Goal: Transaction & Acquisition: Purchase product/service

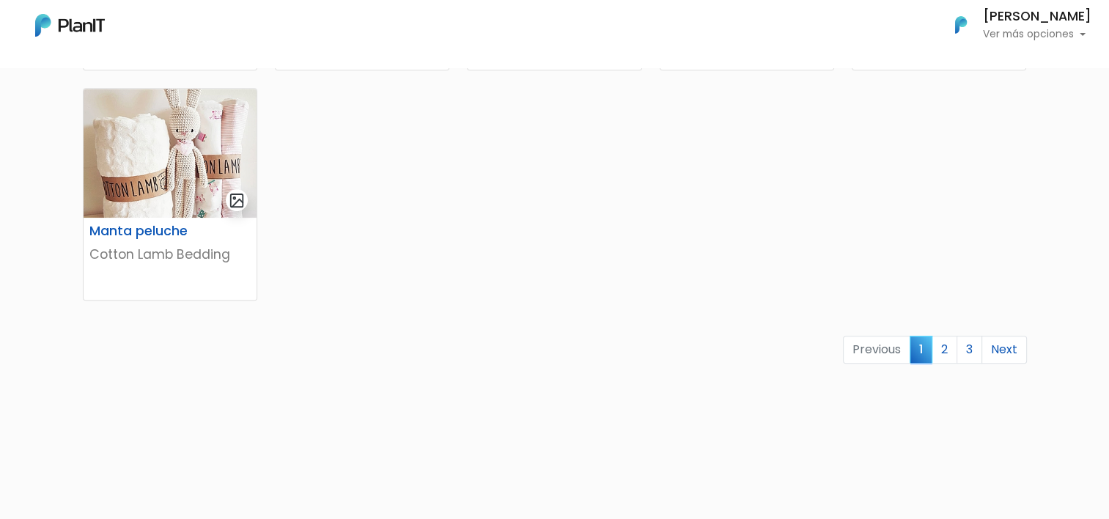
scroll to position [923, 0]
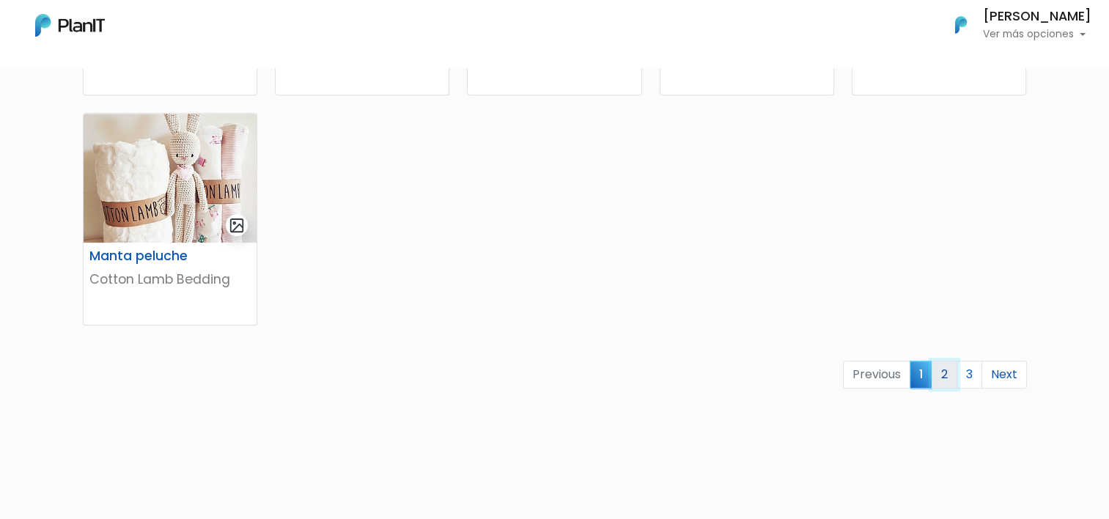
click at [942, 377] on link "2" at bounding box center [944, 375] width 26 height 28
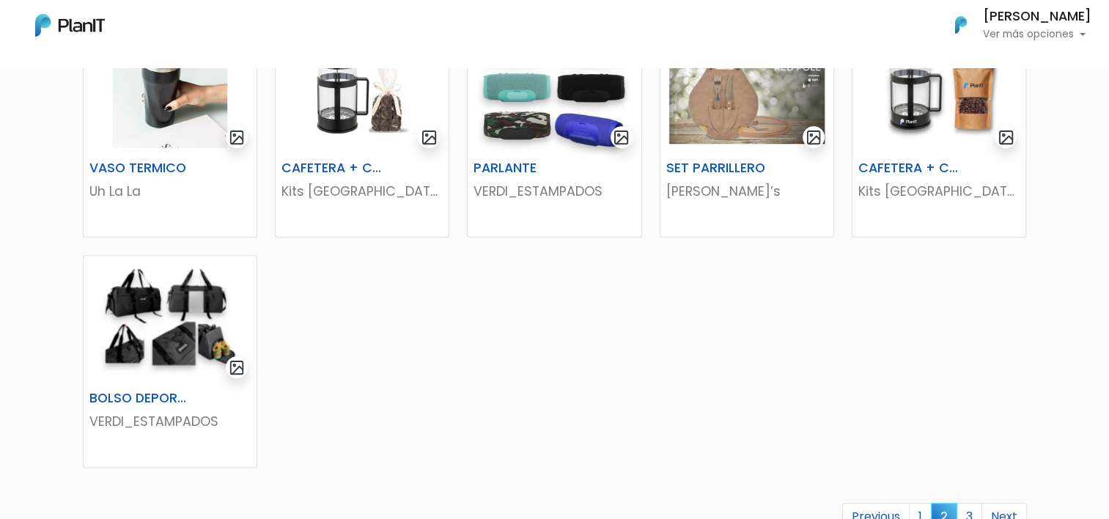
scroll to position [879, 0]
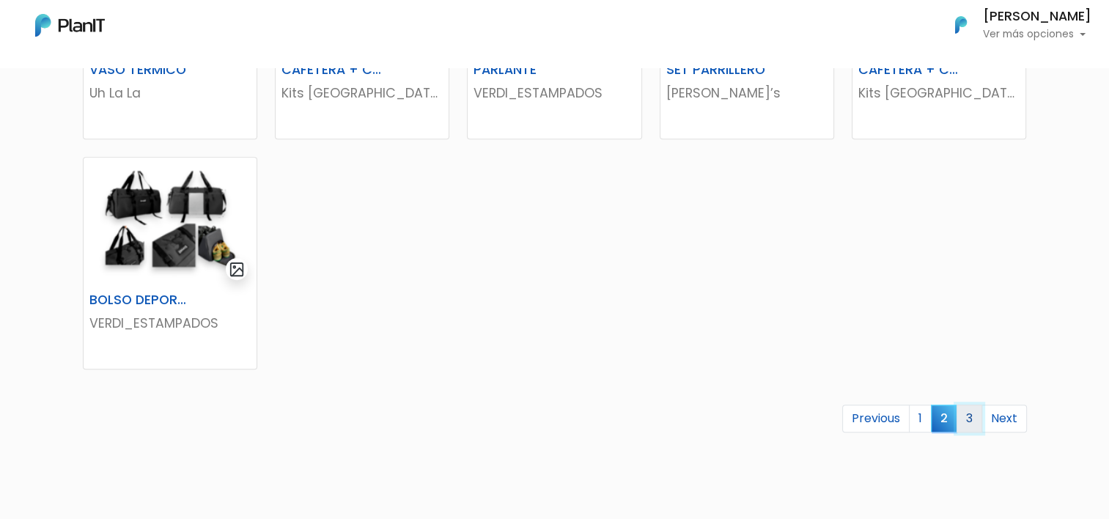
click at [975, 416] on link "3" at bounding box center [969, 419] width 26 height 28
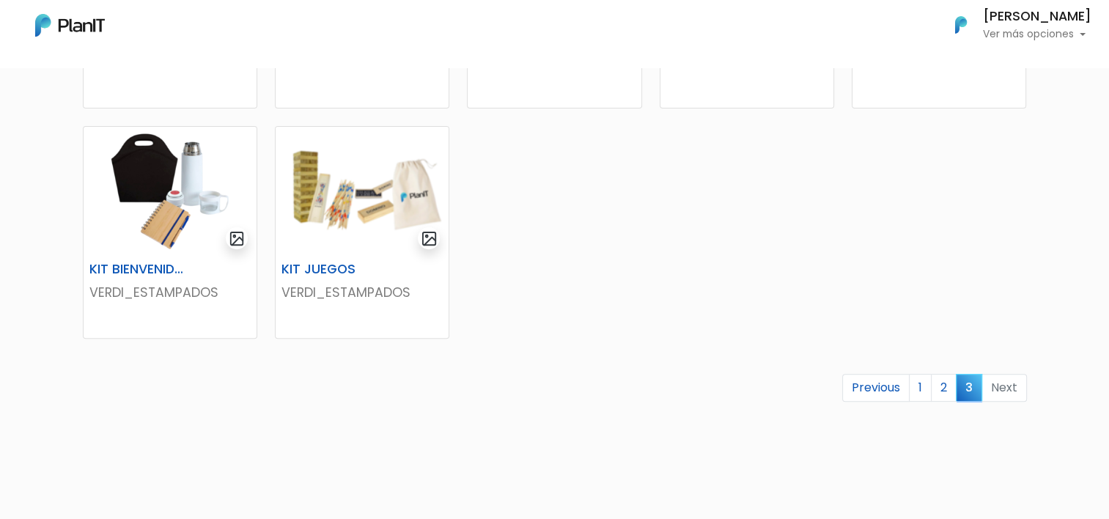
scroll to position [488, 0]
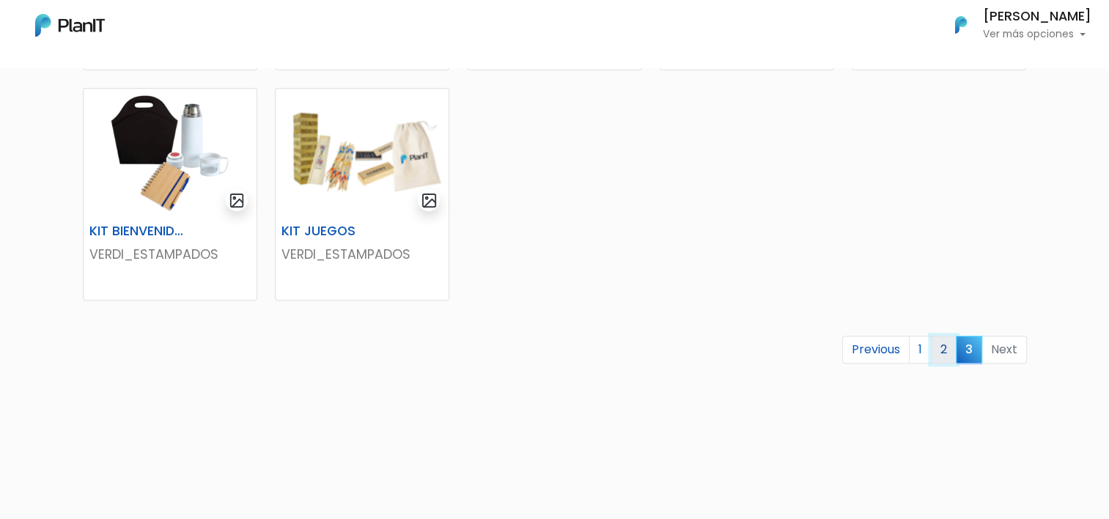
click at [939, 354] on link "2" at bounding box center [944, 350] width 26 height 28
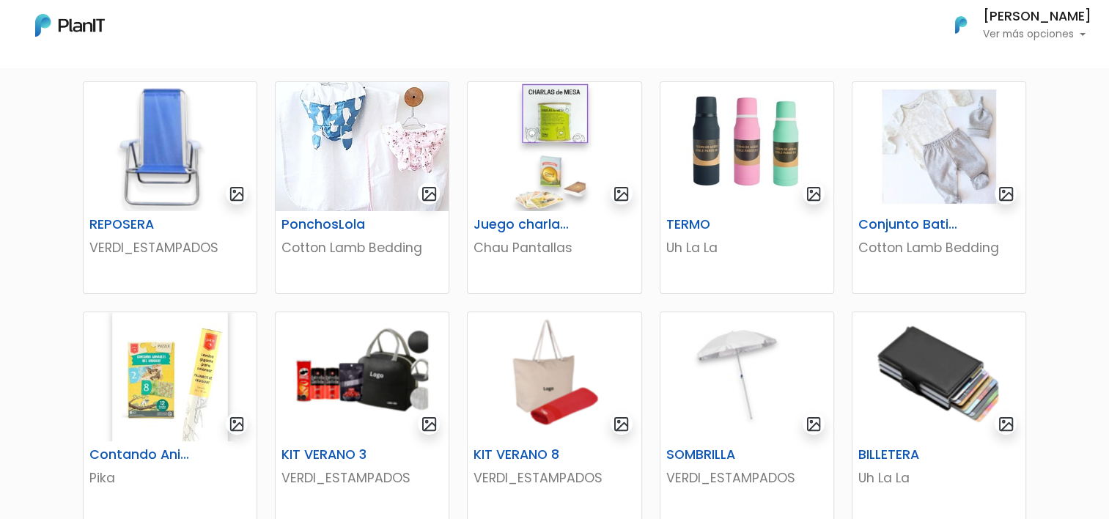
scroll to position [293, 0]
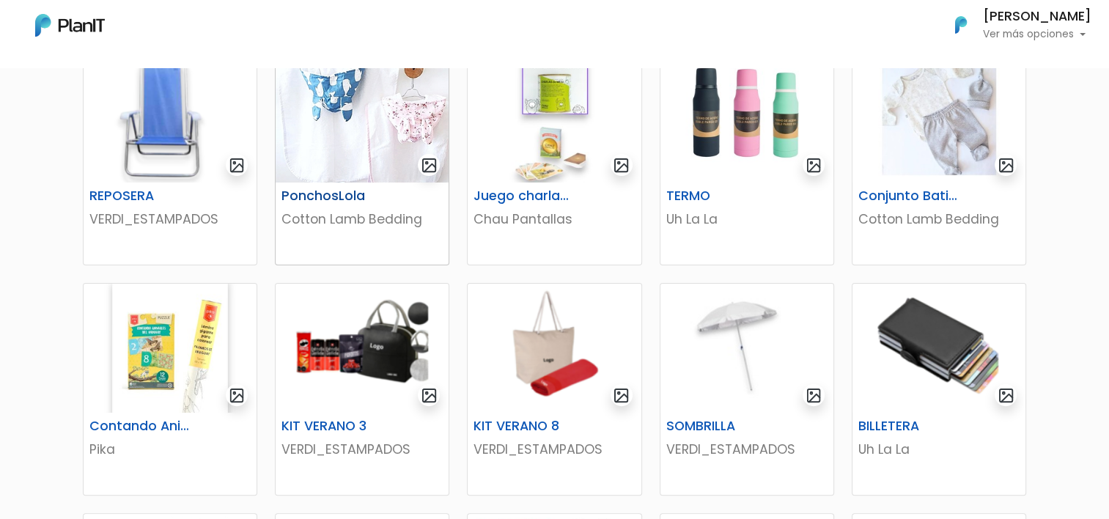
click at [357, 138] on img at bounding box center [362, 117] width 173 height 129
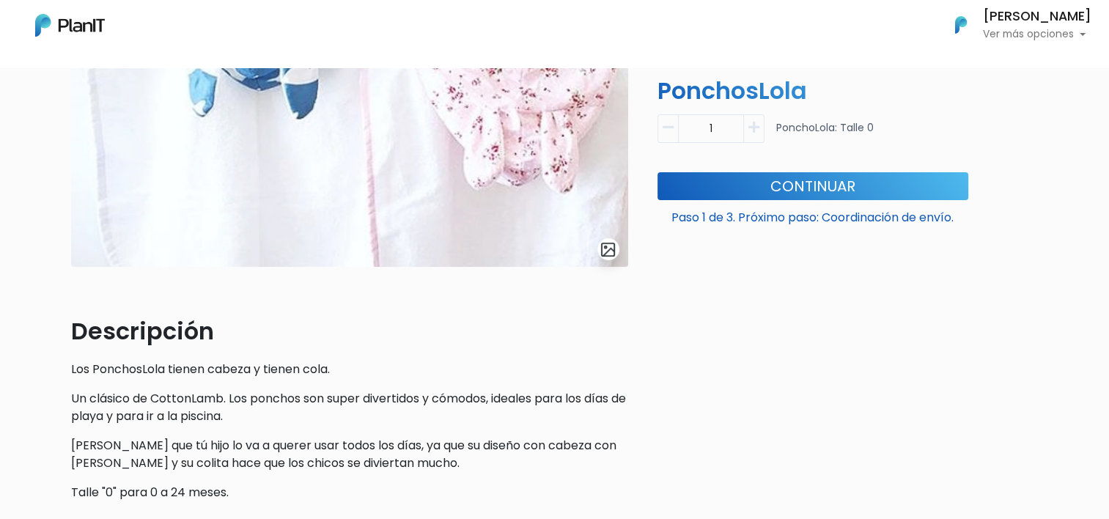
scroll to position [293, 0]
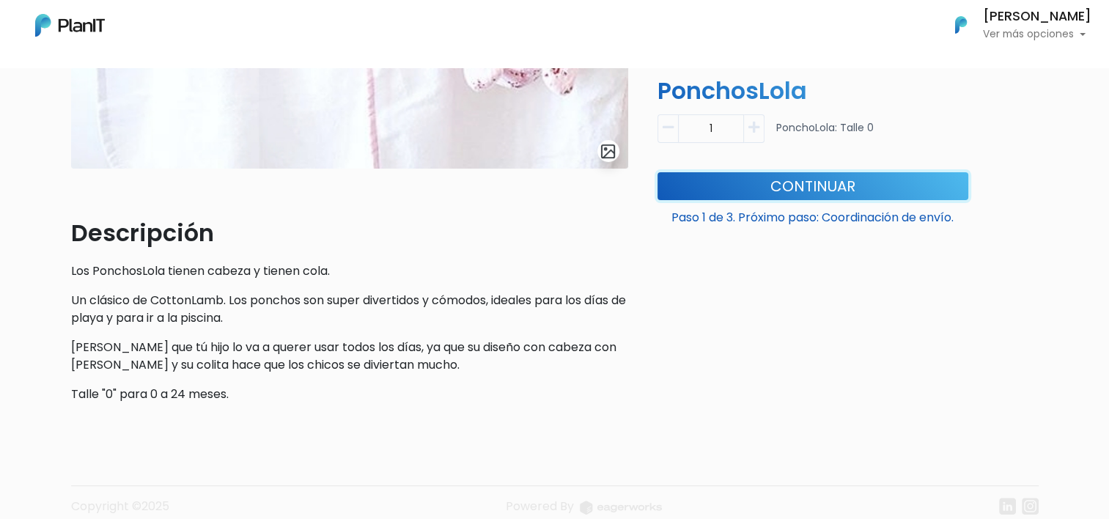
click at [767, 182] on button "Continuar" at bounding box center [812, 185] width 311 height 28
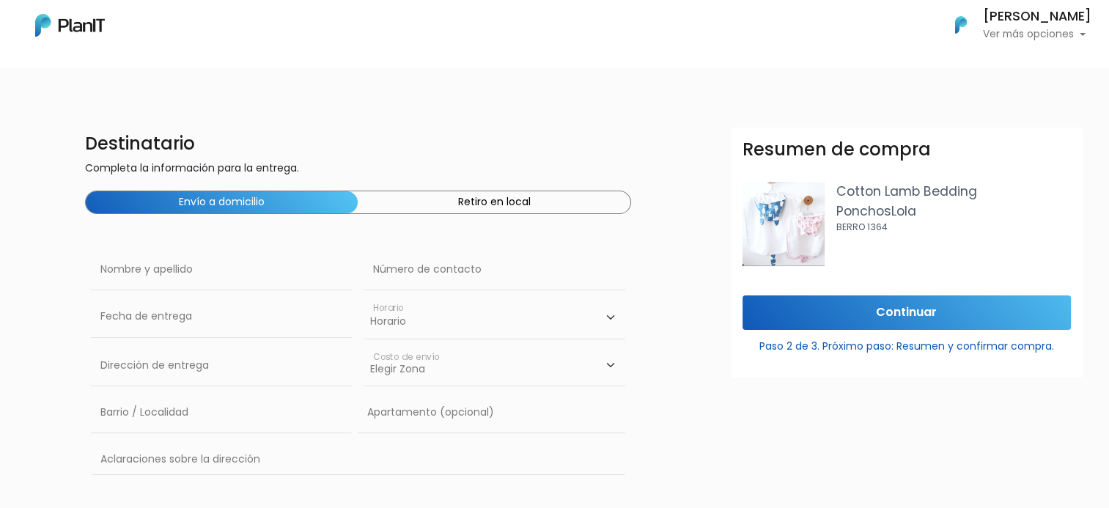
click at [438, 199] on button "Retiro en local" at bounding box center [494, 202] width 272 height 22
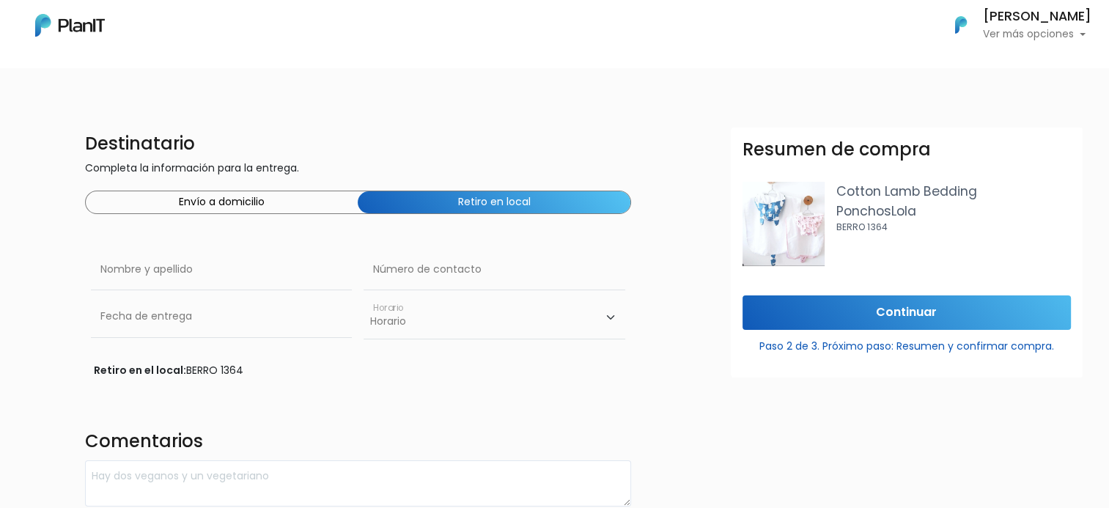
click at [263, 202] on button "Envío a domicilio" at bounding box center [222, 202] width 272 height 22
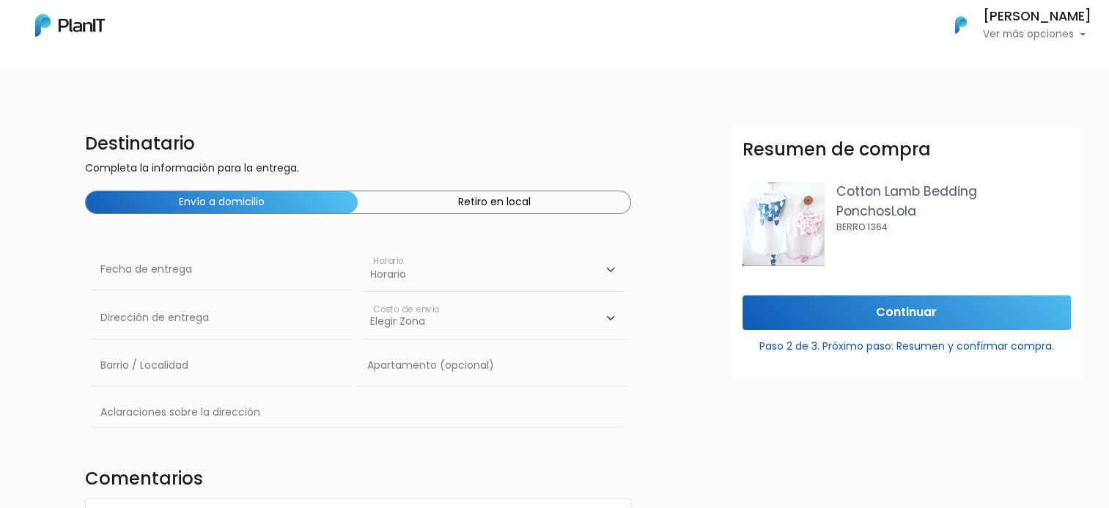
click at [422, 200] on button "Retiro en local" at bounding box center [494, 202] width 272 height 22
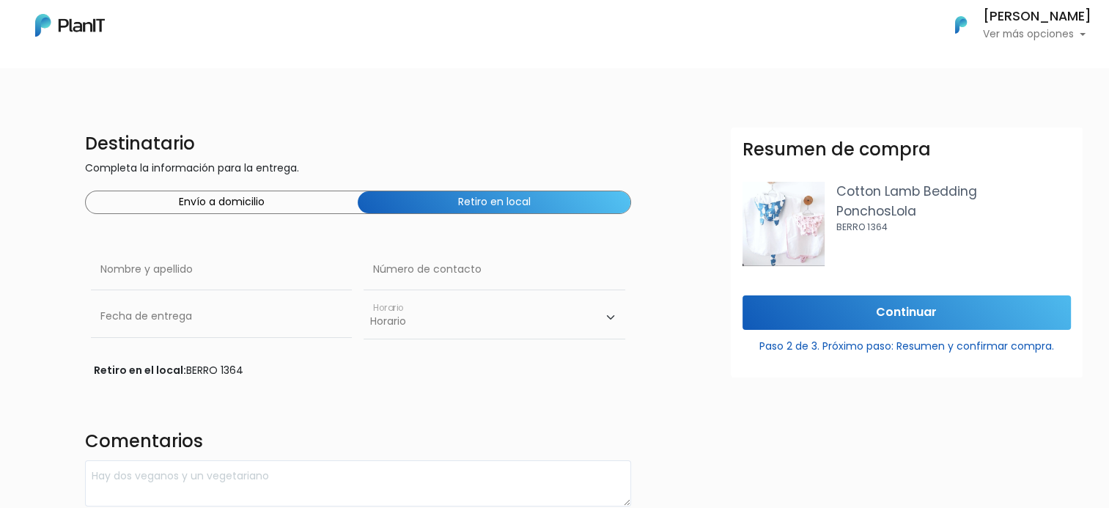
click at [244, 201] on button "Envío a domicilio" at bounding box center [222, 202] width 272 height 22
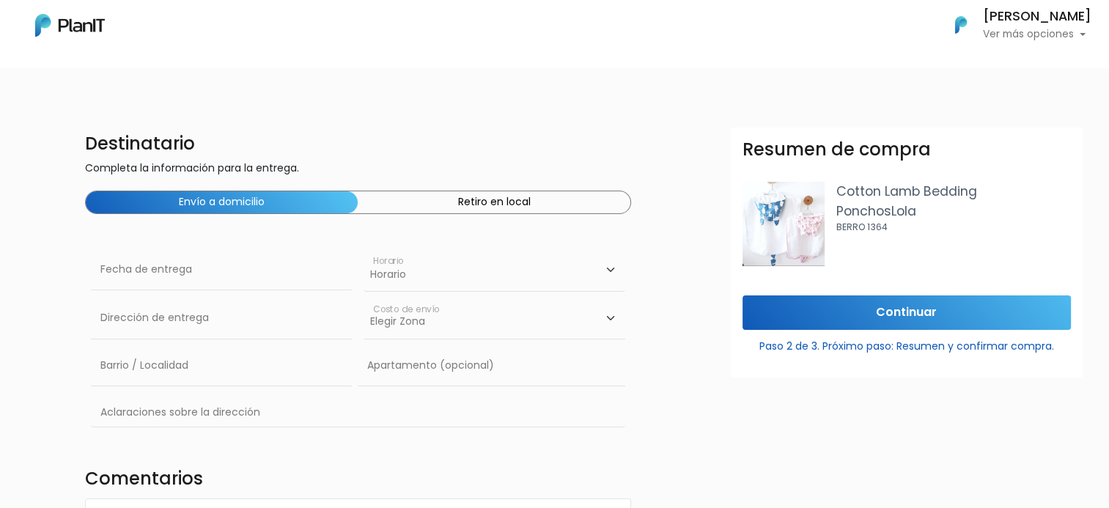
click at [549, 204] on button "Retiro en local" at bounding box center [494, 202] width 272 height 22
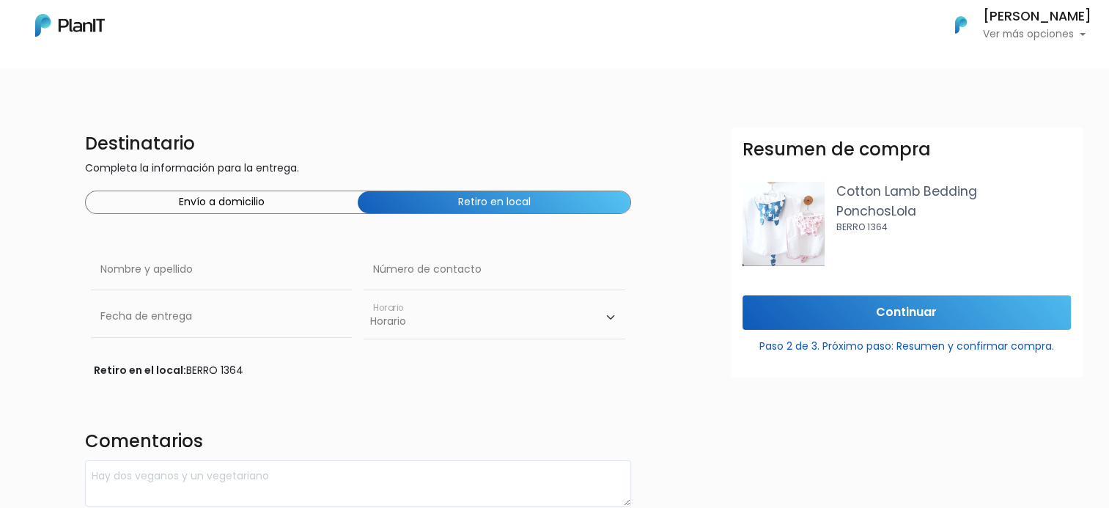
click at [243, 203] on button "Envío a domicilio" at bounding box center [222, 202] width 272 height 22
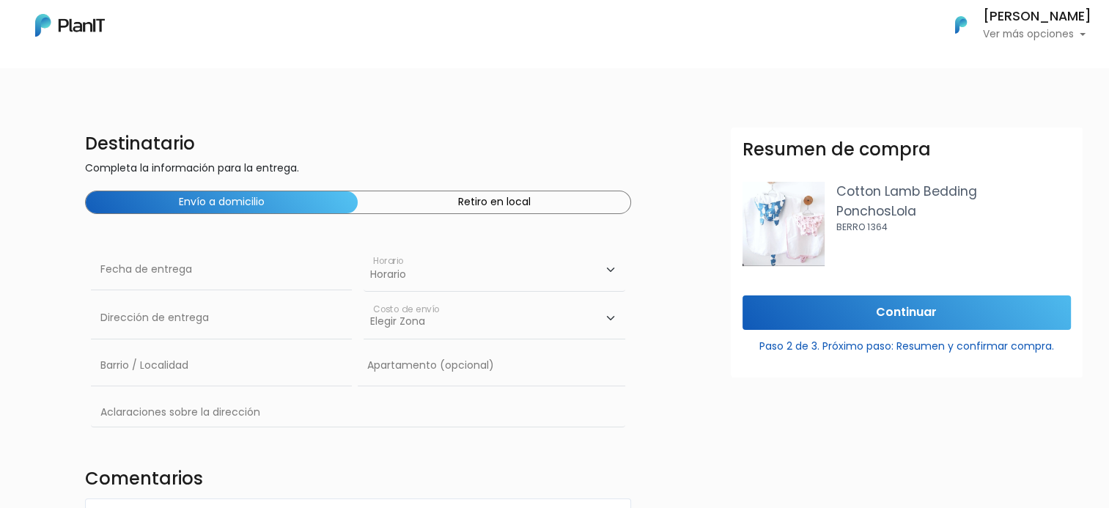
click at [462, 202] on button "Retiro en local" at bounding box center [494, 202] width 272 height 22
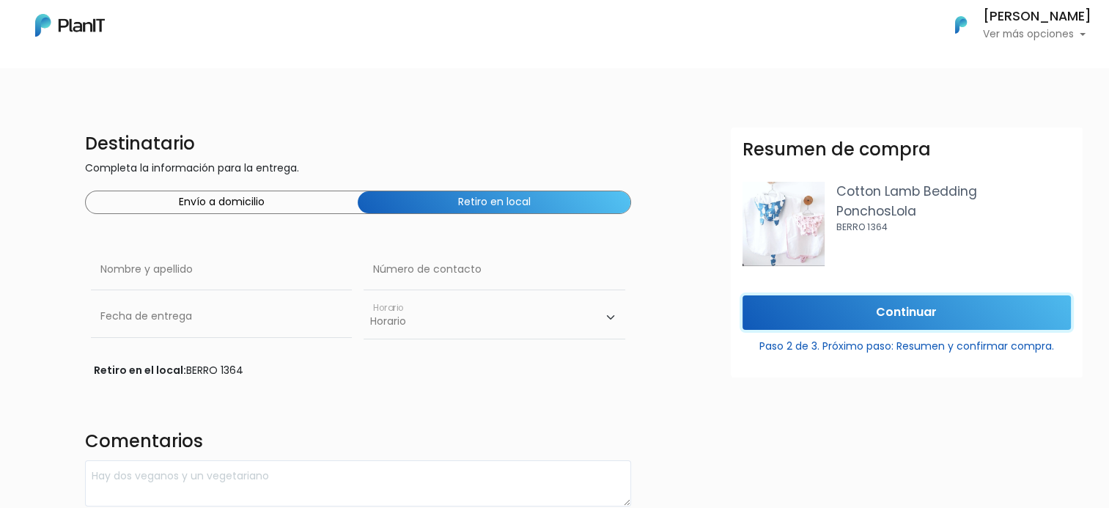
click at [900, 309] on input "Continuar" at bounding box center [906, 312] width 328 height 34
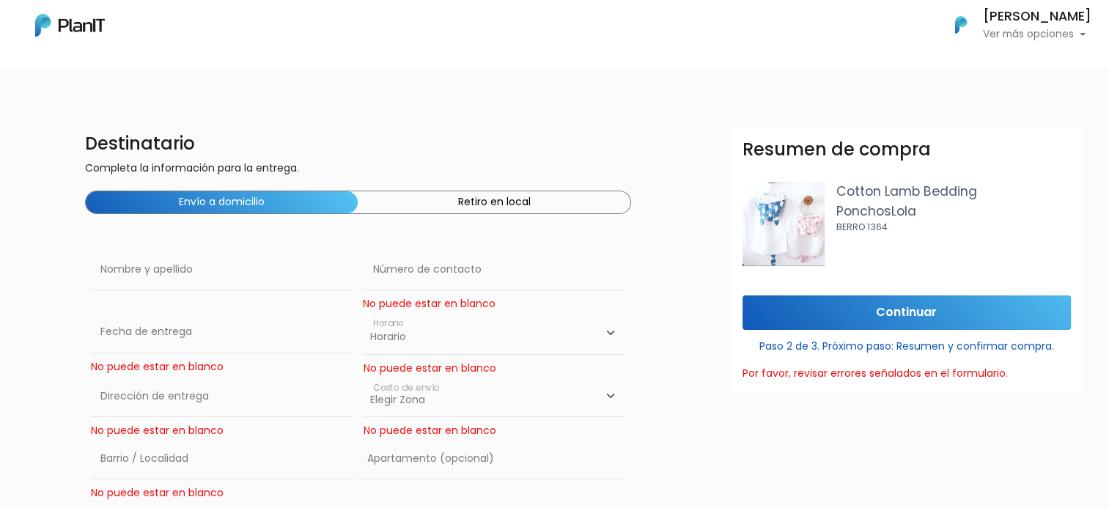
click at [517, 202] on button "Retiro en local" at bounding box center [494, 202] width 272 height 22
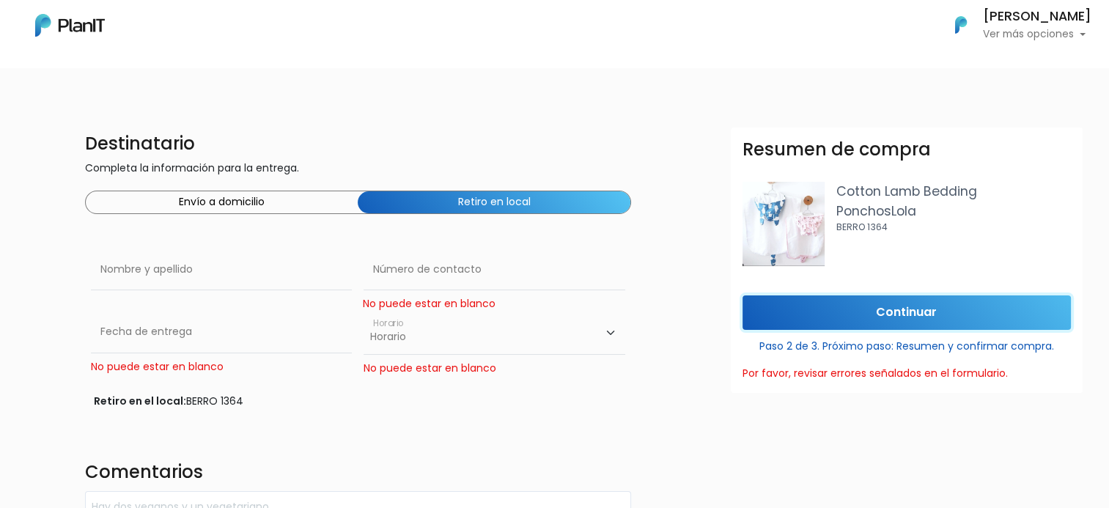
click at [872, 320] on input "Continuar" at bounding box center [906, 312] width 328 height 34
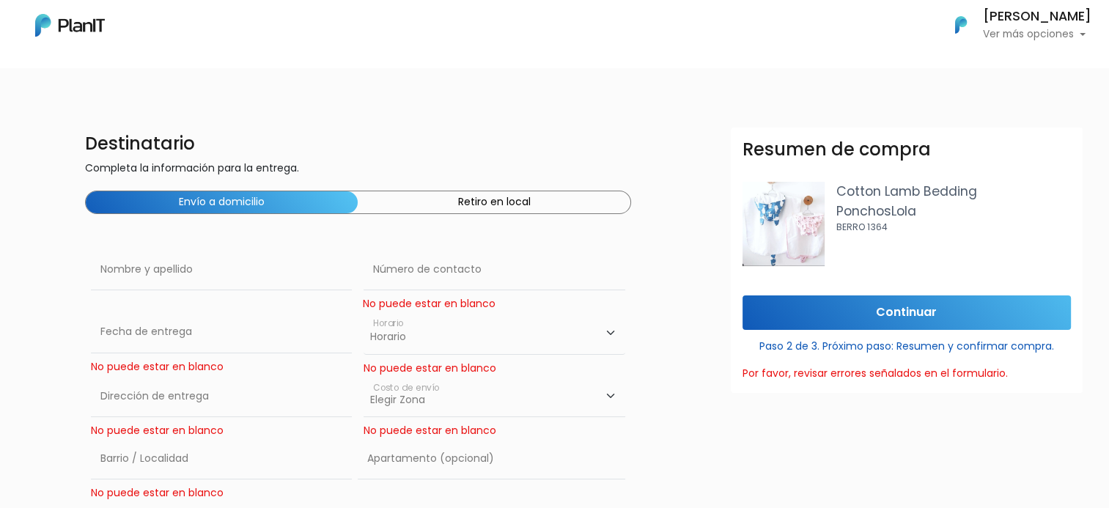
click at [428, 203] on button "Retiro en local" at bounding box center [494, 202] width 272 height 22
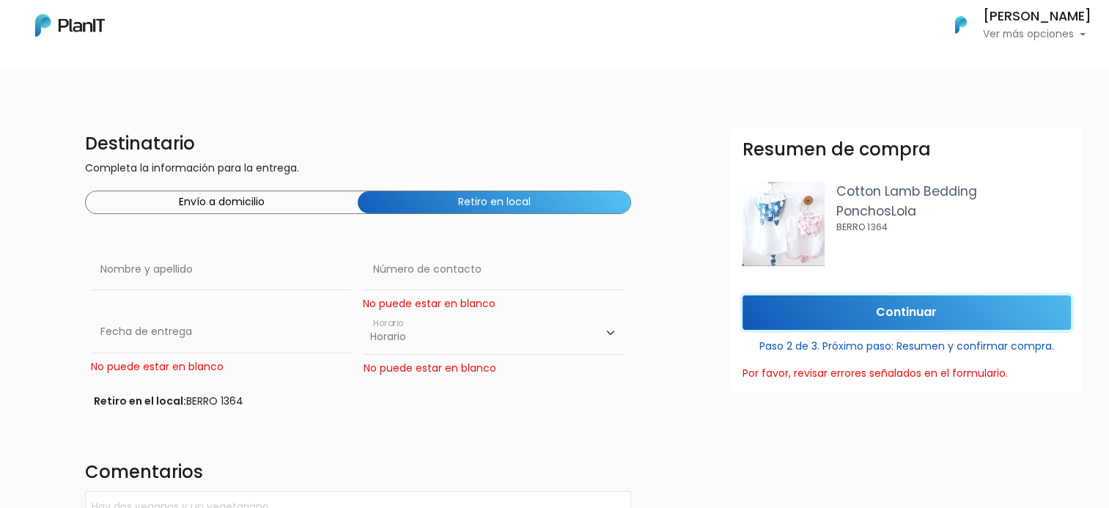
click at [895, 312] on input "Continuar" at bounding box center [906, 312] width 328 height 34
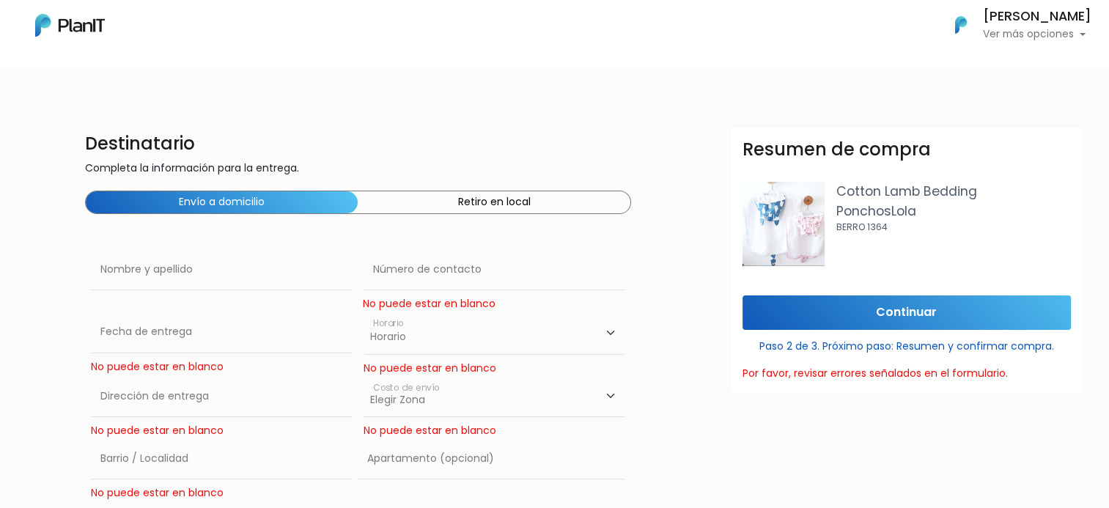
click at [473, 201] on button "Retiro en local" at bounding box center [494, 202] width 272 height 22
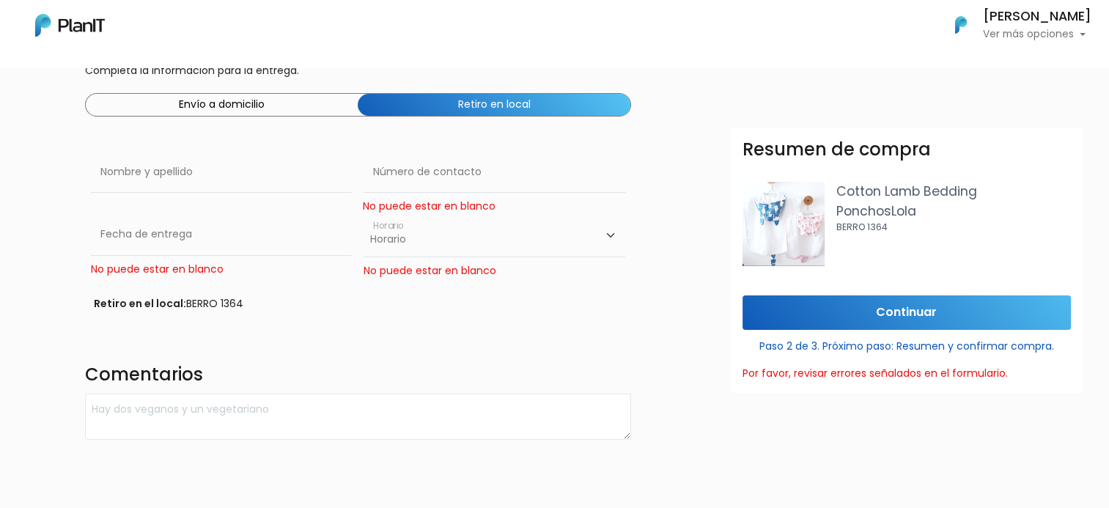
scroll to position [163, 0]
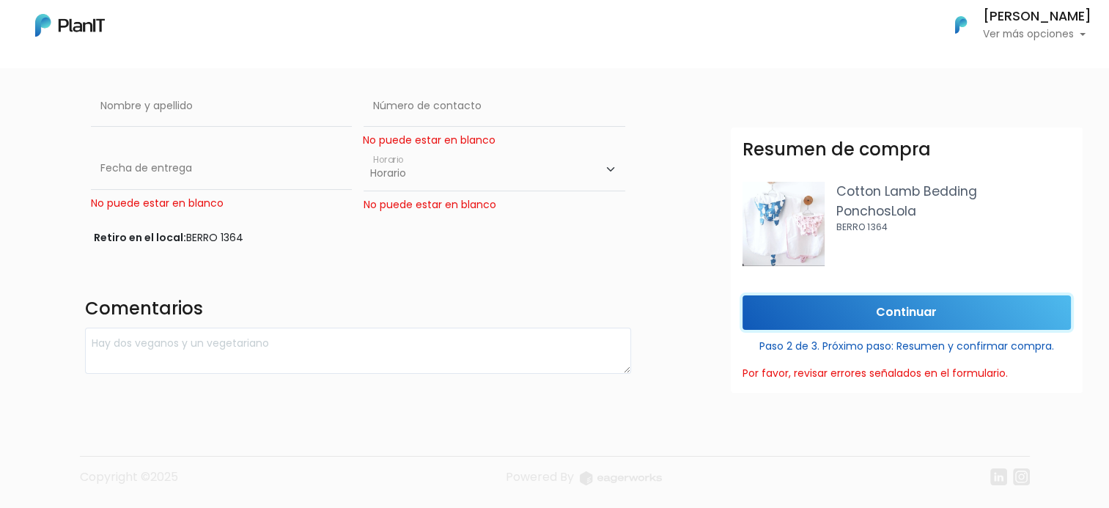
click at [889, 309] on input "Continuar" at bounding box center [906, 312] width 328 height 34
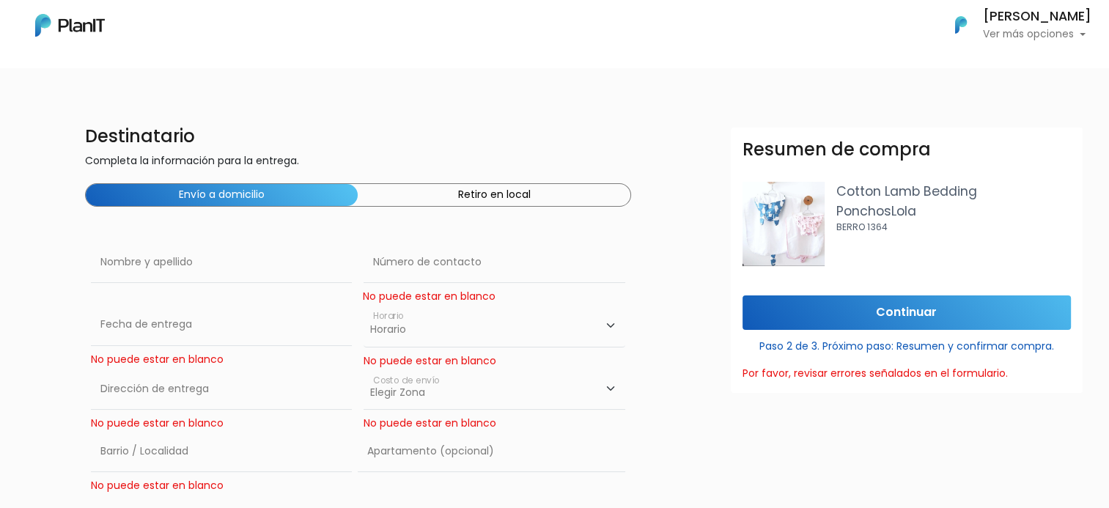
scroll to position [0, 0]
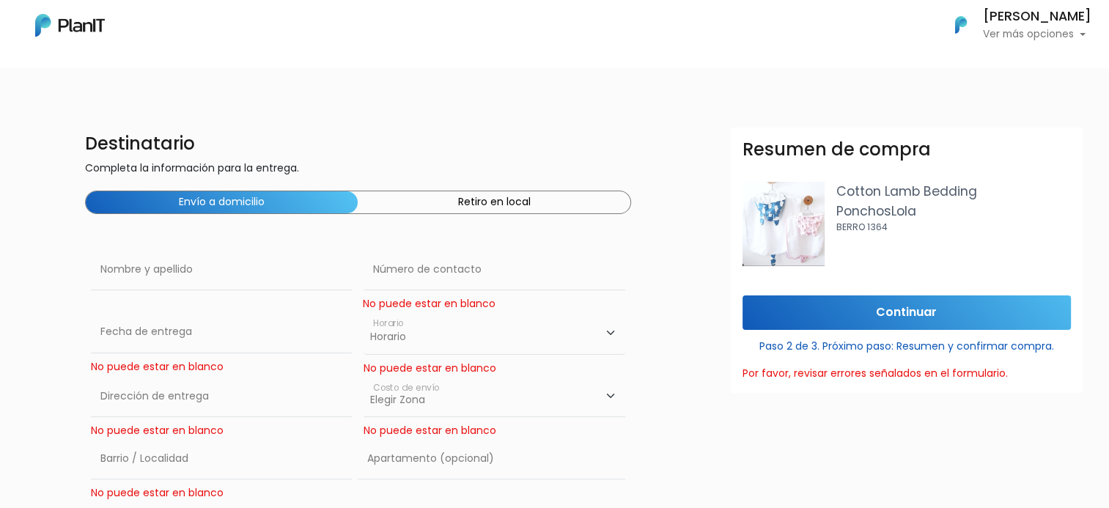
click at [432, 202] on button "Retiro en local" at bounding box center [494, 202] width 272 height 22
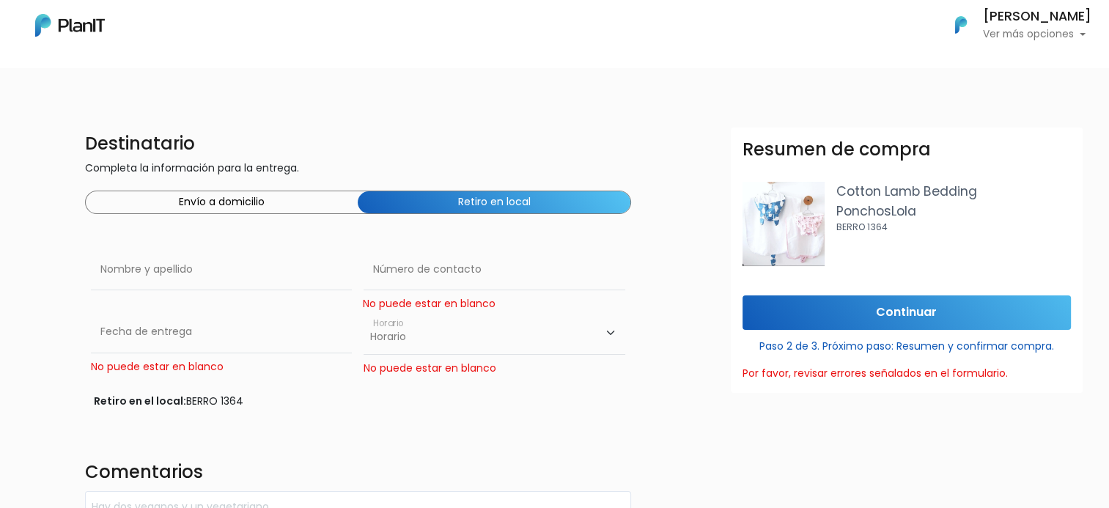
click at [425, 302] on div "No puede estar en blanco" at bounding box center [429, 303] width 133 height 15
click at [410, 326] on select "Horario 10:00 - 12:00 14:00 - 16:00 16:00 - 18:00" at bounding box center [493, 332] width 261 height 43
click at [402, 332] on select "Horario 10:00 - 12:00 14:00 - 16:00 16:00 - 18:00" at bounding box center [493, 332] width 261 height 43
click at [195, 359] on div "No puede estar en blanco" at bounding box center [221, 366] width 261 height 15
click at [214, 369] on div "No puede estar en blanco" at bounding box center [221, 366] width 261 height 15
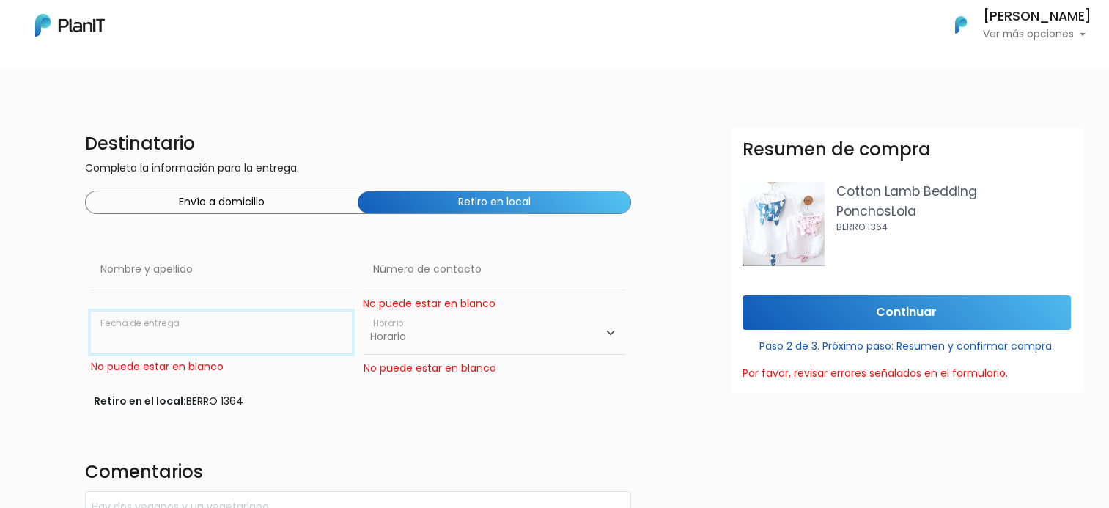
click at [183, 342] on input "text" at bounding box center [221, 331] width 261 height 41
click at [383, 399] on div "Retiro en el local: BERRO 1364" at bounding box center [358, 401] width 528 height 15
click at [275, 208] on button "Envío a domicilio" at bounding box center [222, 202] width 272 height 22
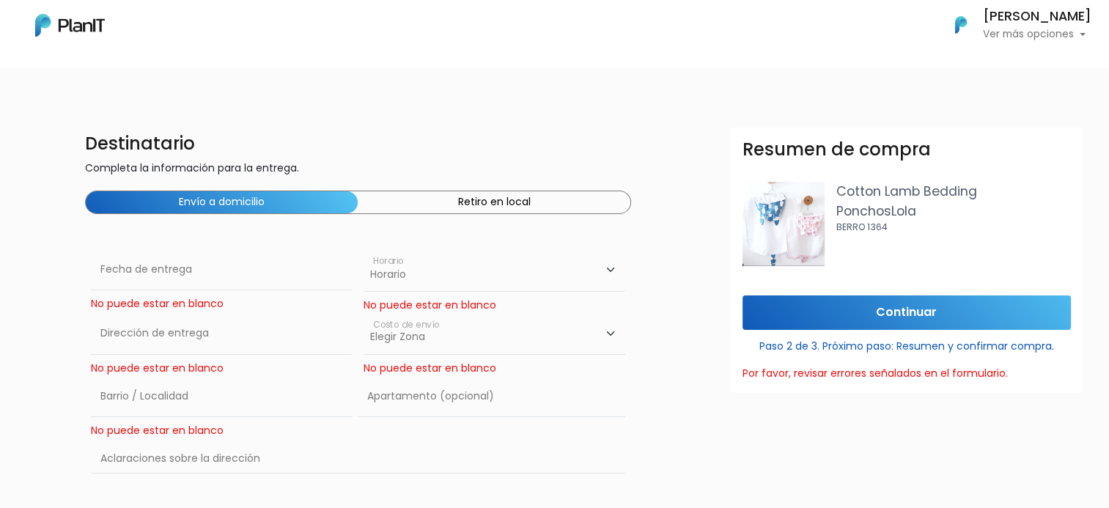
click at [484, 199] on button "Retiro en local" at bounding box center [494, 202] width 272 height 22
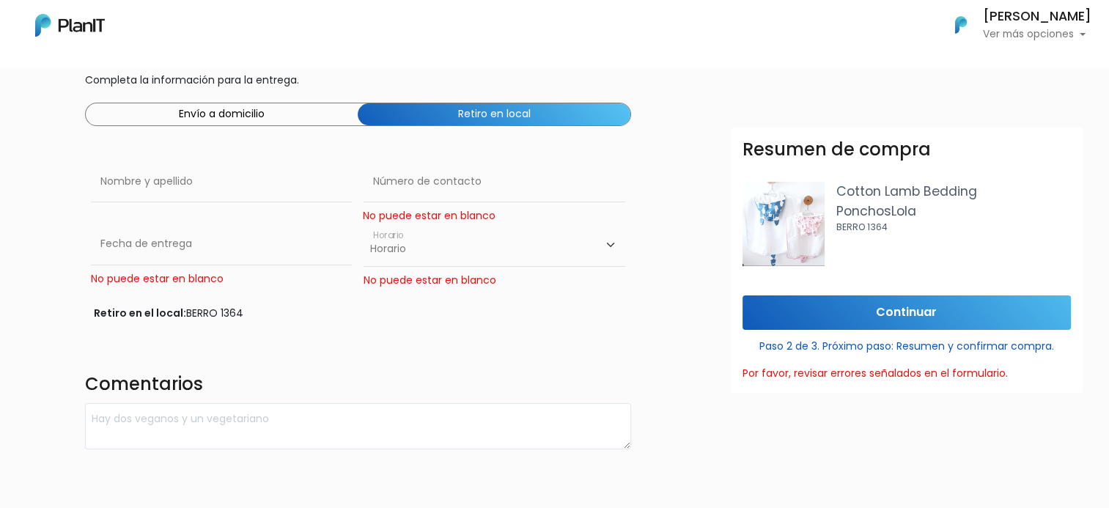
scroll to position [65, 0]
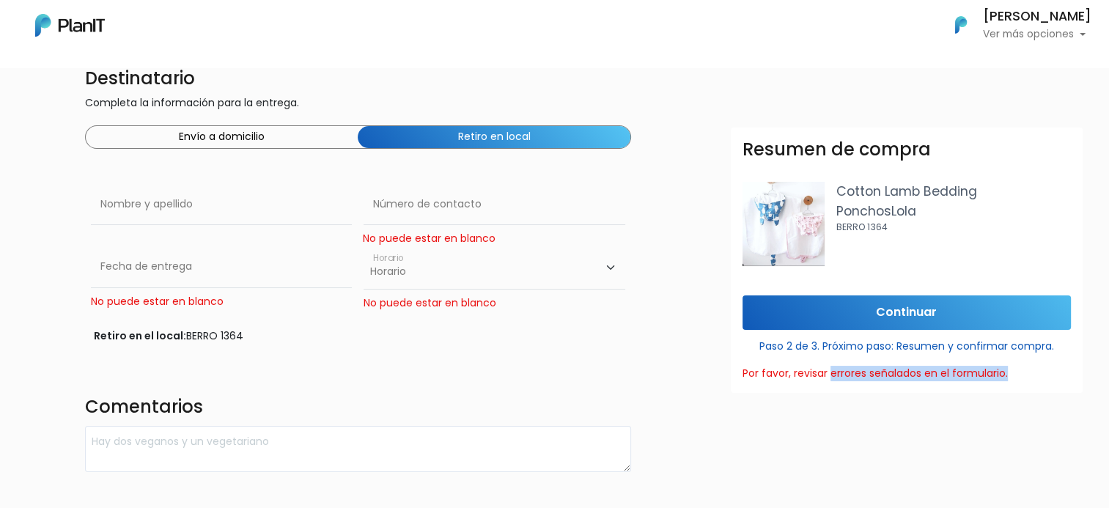
drag, startPoint x: 832, startPoint y: 378, endPoint x: 1023, endPoint y: 372, distance: 191.4
click at [1023, 372] on div "Por favor, revisar errores señalados en el formulario." at bounding box center [906, 373] width 328 height 15
drag, startPoint x: 1023, startPoint y: 372, endPoint x: 738, endPoint y: 407, distance: 287.2
click at [736, 407] on div "Resumen de compra Cotton Lamb Bedding PonchosLola BERRO 1364 Continuar Paso 2 d…" at bounding box center [906, 382] width 369 height 508
click at [410, 267] on select "Horario 10:00 - 12:00 14:00 - 16:00 16:00 - 18:00" at bounding box center [493, 267] width 261 height 43
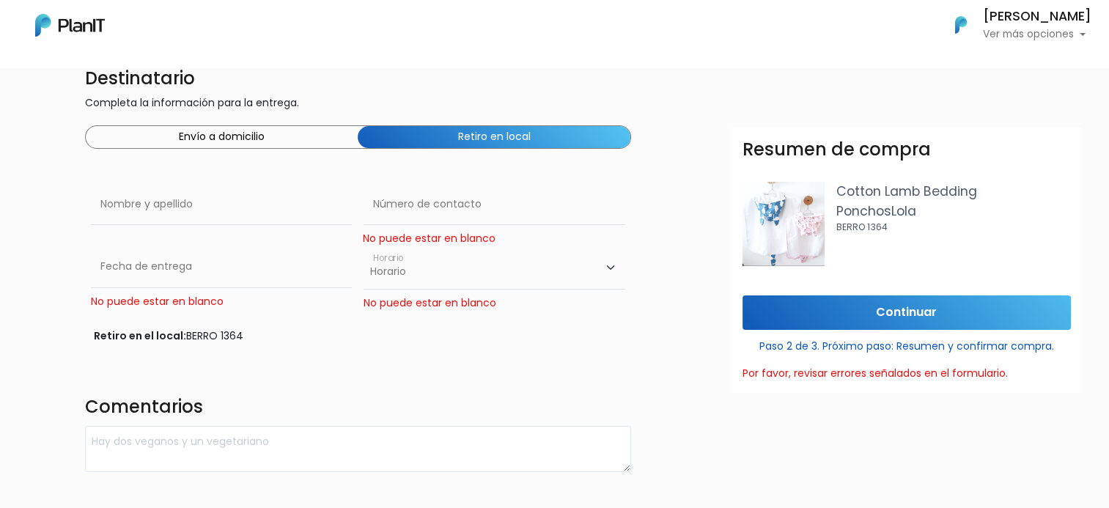
click at [410, 267] on select "Horario 10:00 - 12:00 14:00 - 16:00 16:00 - 18:00" at bounding box center [493, 267] width 261 height 43
drag, startPoint x: 414, startPoint y: 276, endPoint x: 410, endPoint y: 289, distance: 13.9
click at [414, 276] on select "Horario 10:00 - 12:00 14:00 - 16:00 16:00 - 18:00" at bounding box center [493, 267] width 261 height 43
select select "0"
click at [363, 246] on select "Horario 10:00 - 12:00 14:00 - 16:00 16:00 - 18:00" at bounding box center [493, 267] width 261 height 43
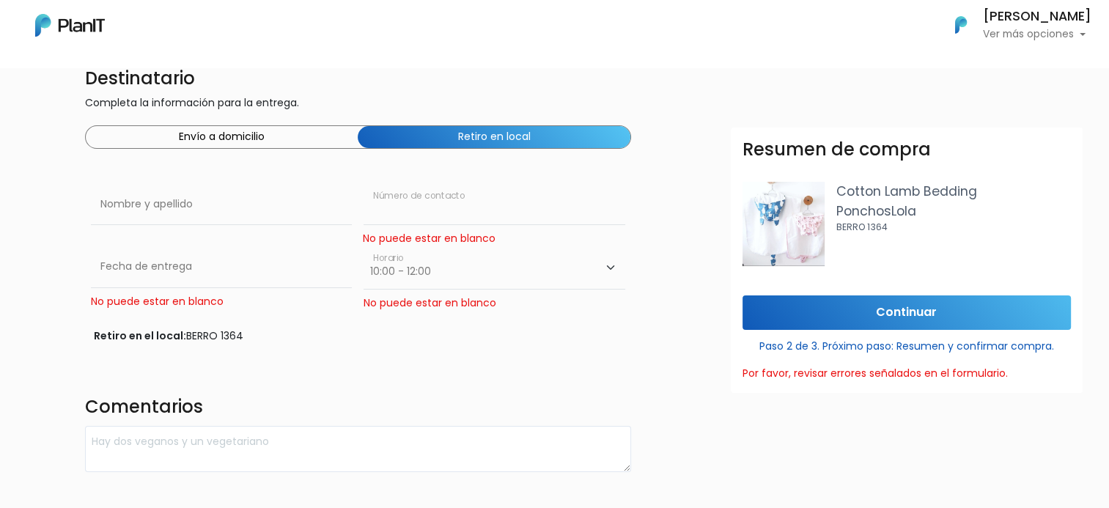
click at [419, 213] on input "text" at bounding box center [493, 204] width 261 height 41
click at [426, 215] on input "text" at bounding box center [493, 204] width 261 height 41
click at [499, 358] on div "Destinatario Completa la información para la entrega. Envío a domicilio Retiro …" at bounding box center [358, 267] width 564 height 410
click at [392, 210] on input "text" at bounding box center [493, 204] width 261 height 41
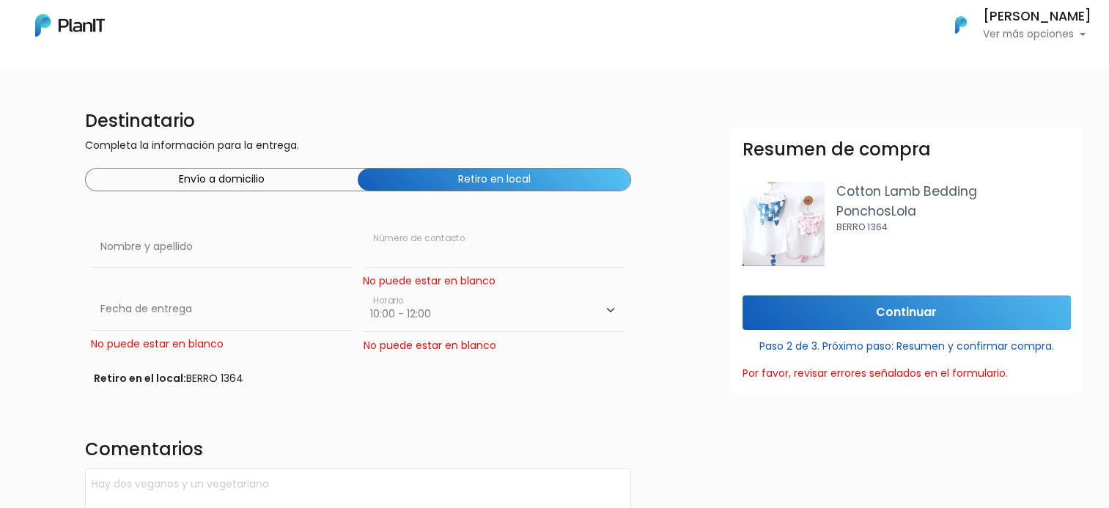
scroll to position [0, 0]
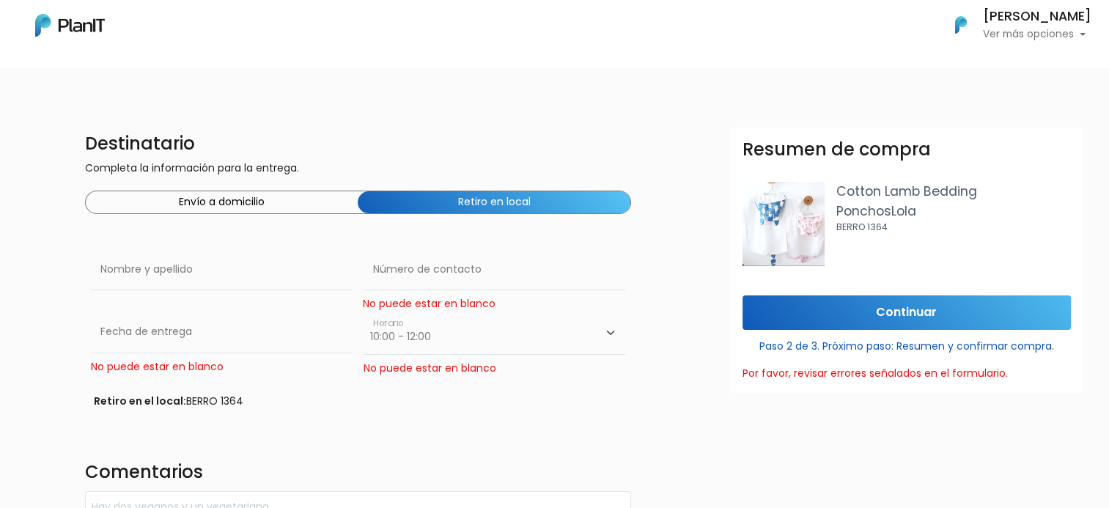
click at [93, 30] on img at bounding box center [70, 25] width 70 height 23
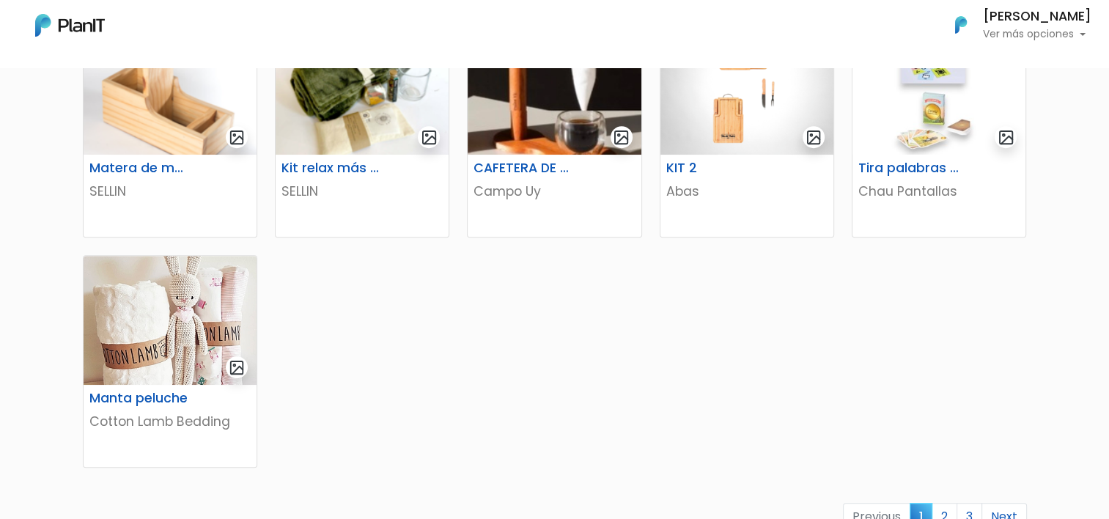
scroll to position [879, 0]
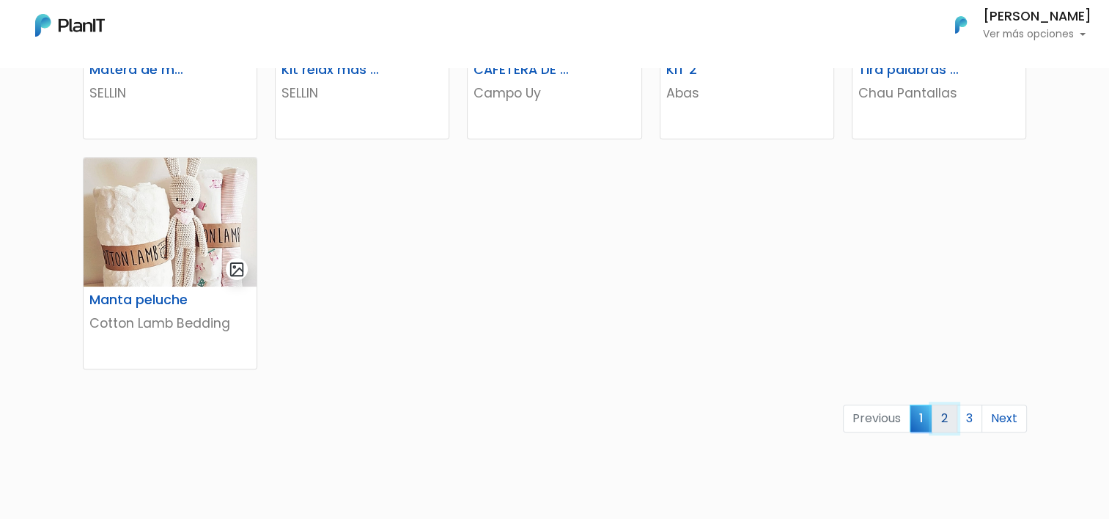
click at [941, 421] on link "2" at bounding box center [944, 419] width 26 height 28
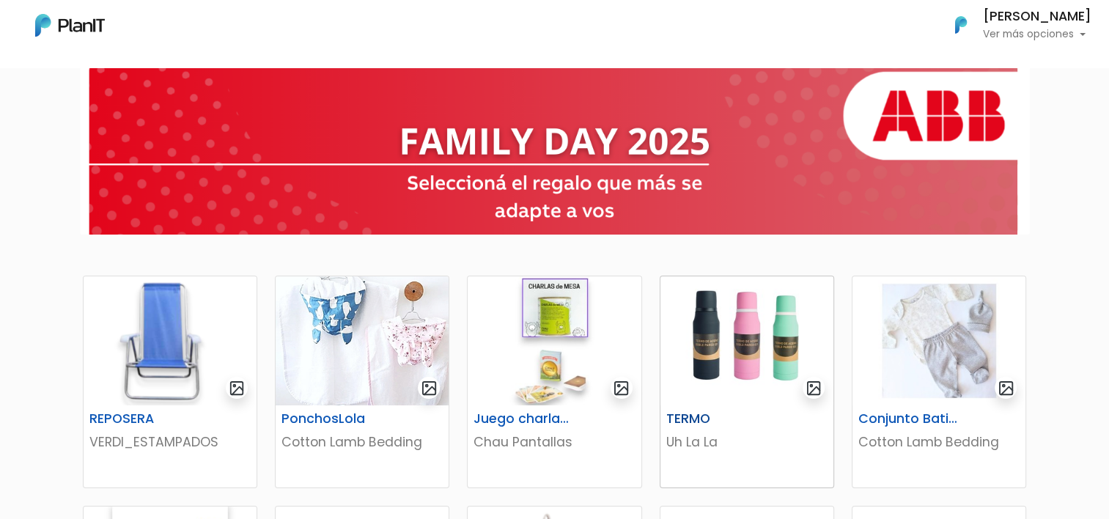
scroll to position [195, 0]
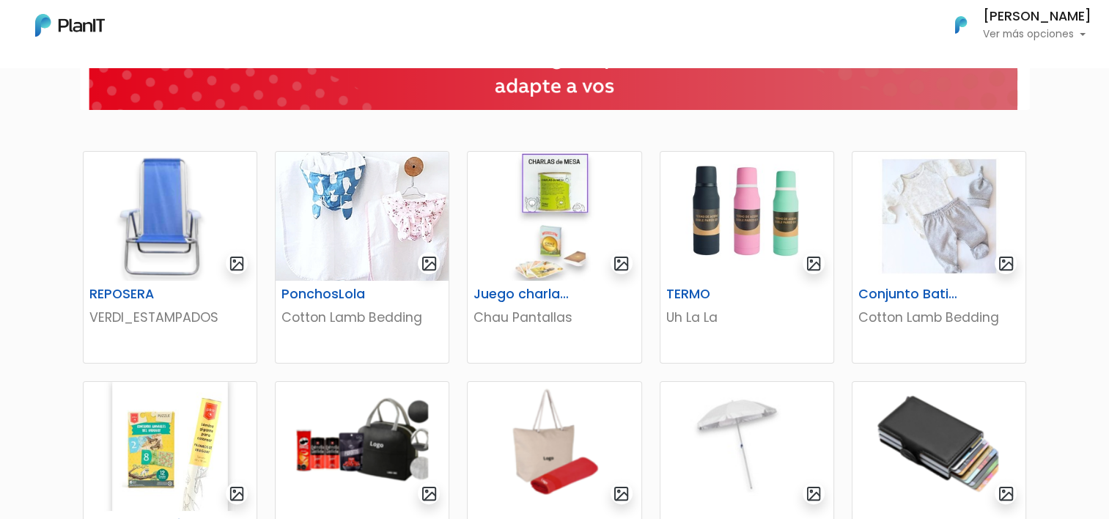
click at [627, 41] on div "Mis Compras Mi Lista Editar Información Cerrar Sesión [PERSON_NAME] Ver más opc…" at bounding box center [554, 25] width 1109 height 38
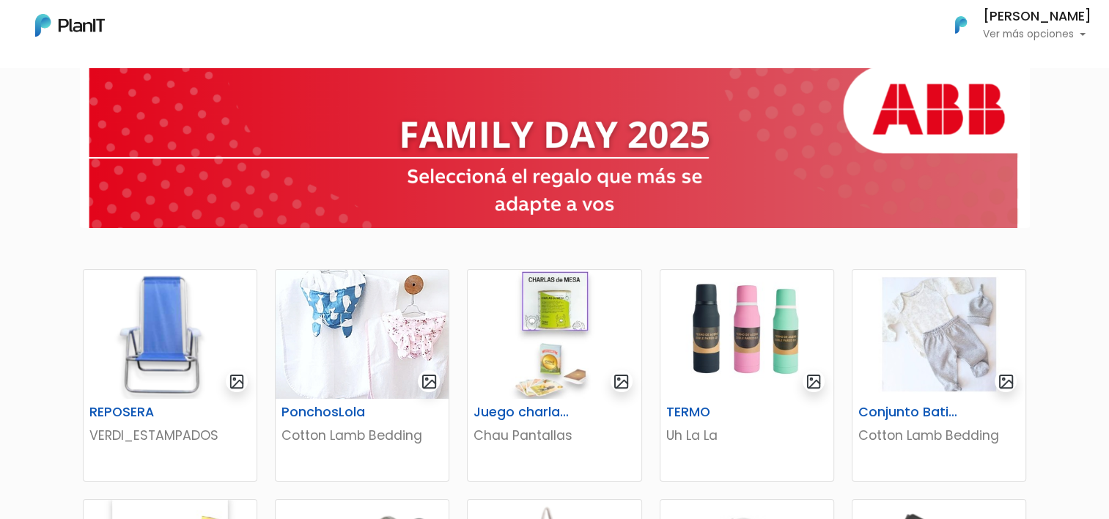
scroll to position [0, 0]
